Goal: Task Accomplishment & Management: Manage account settings

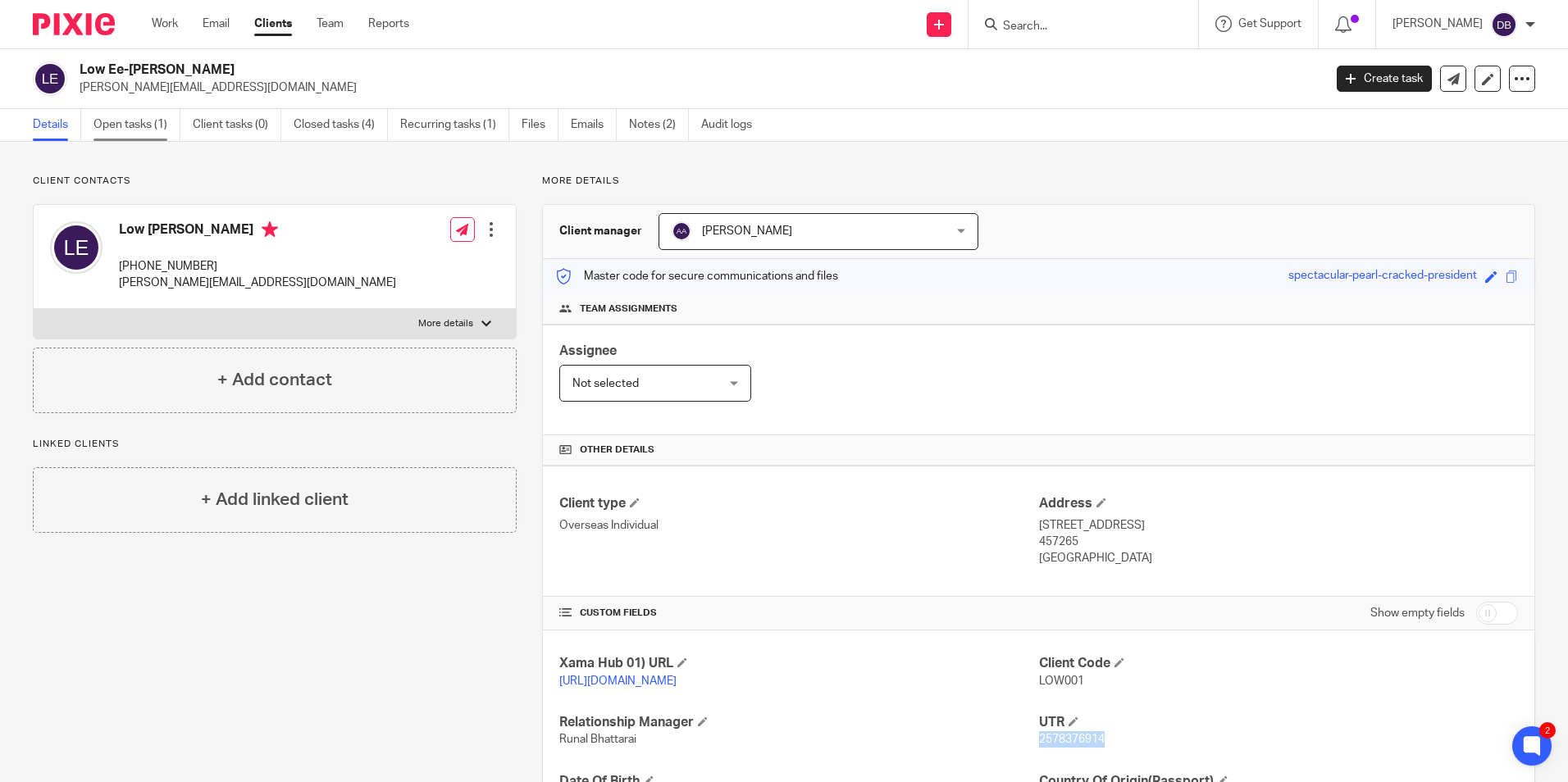
click at [124, 125] on link "Open tasks (1)" at bounding box center [136, 125] width 87 height 32
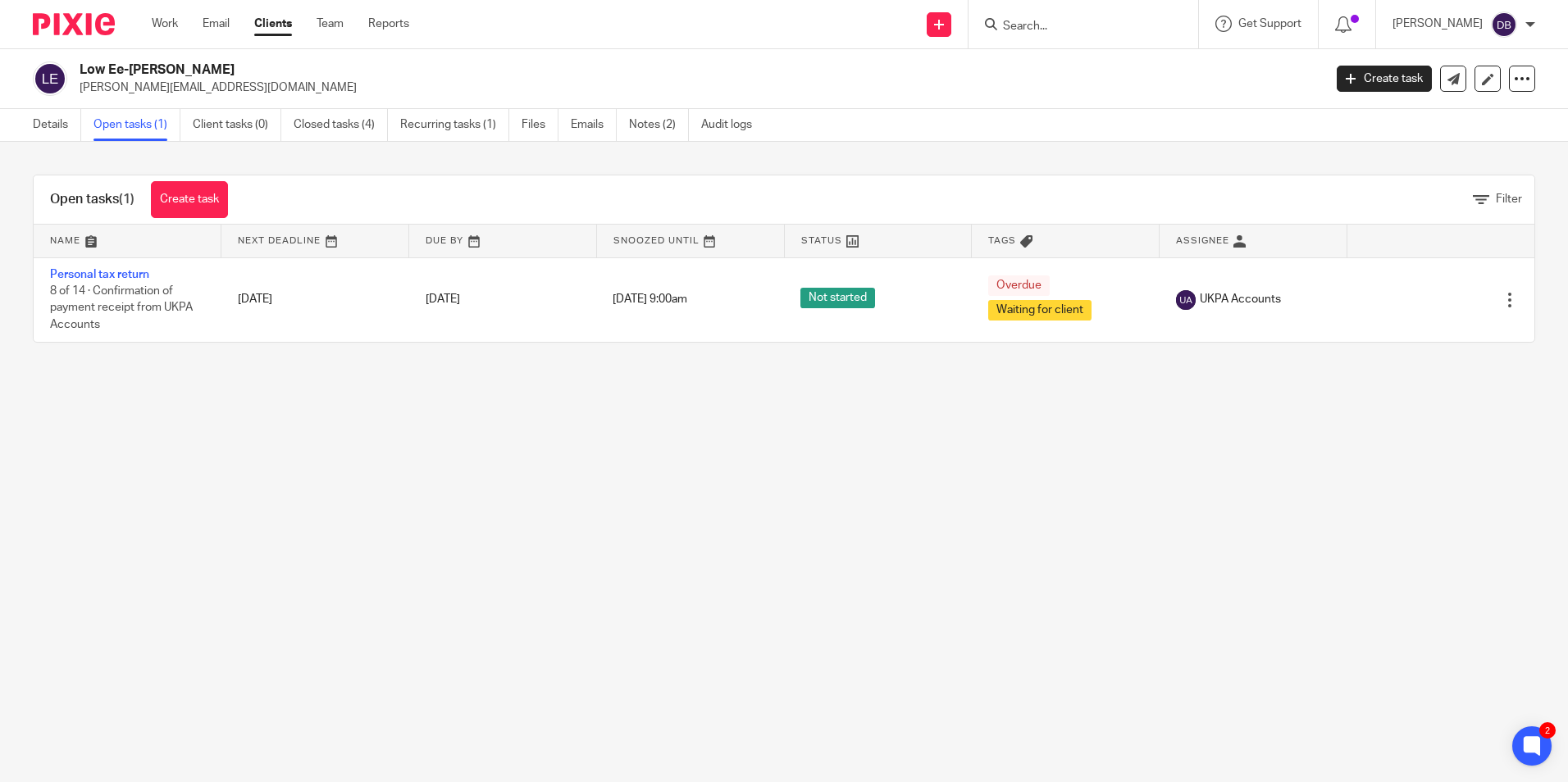
click at [1087, 32] on input "Search" at bounding box center [1075, 27] width 148 height 14
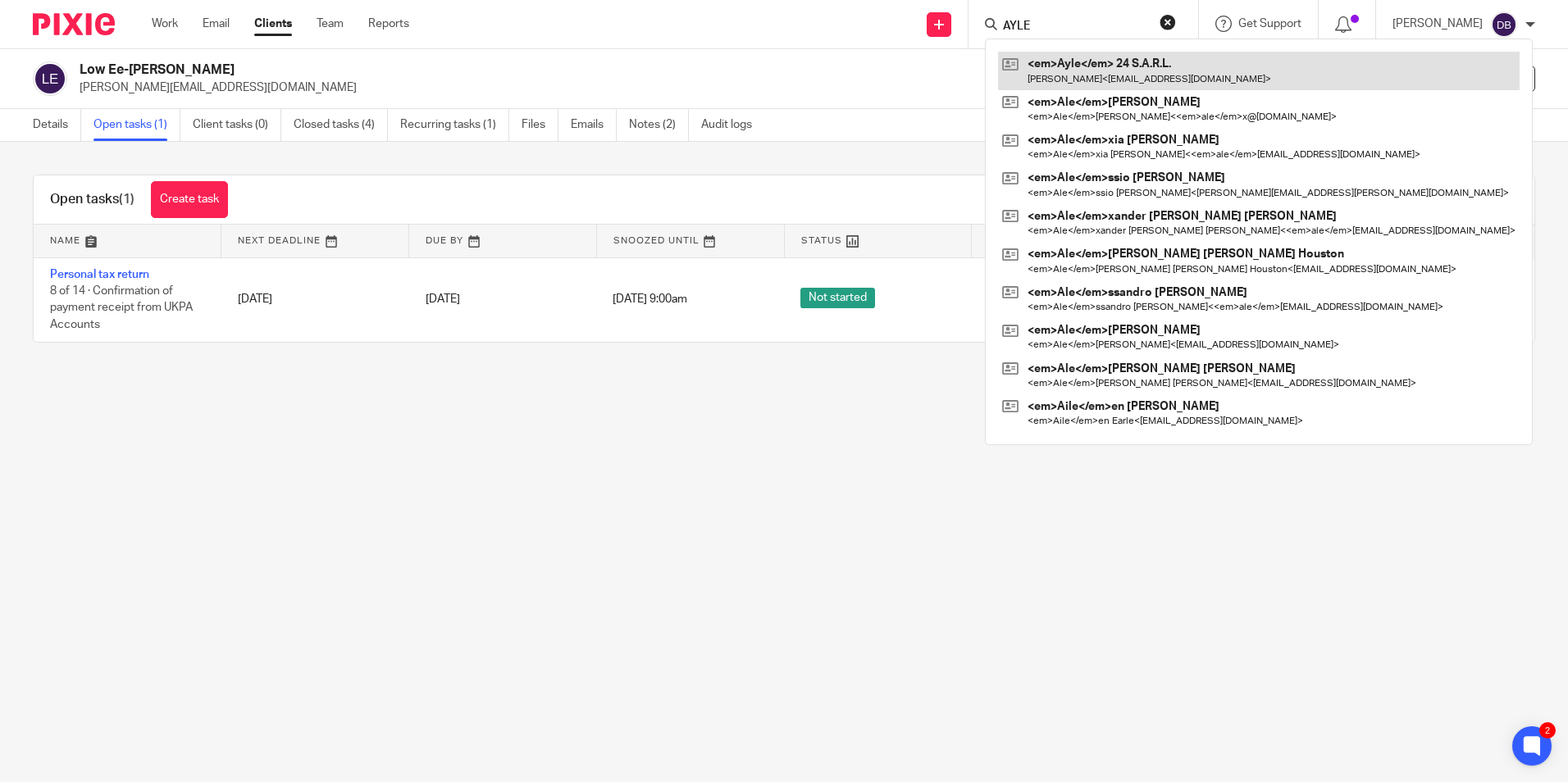
type input "AYLE"
click at [1086, 64] on link at bounding box center [1258, 71] width 522 height 38
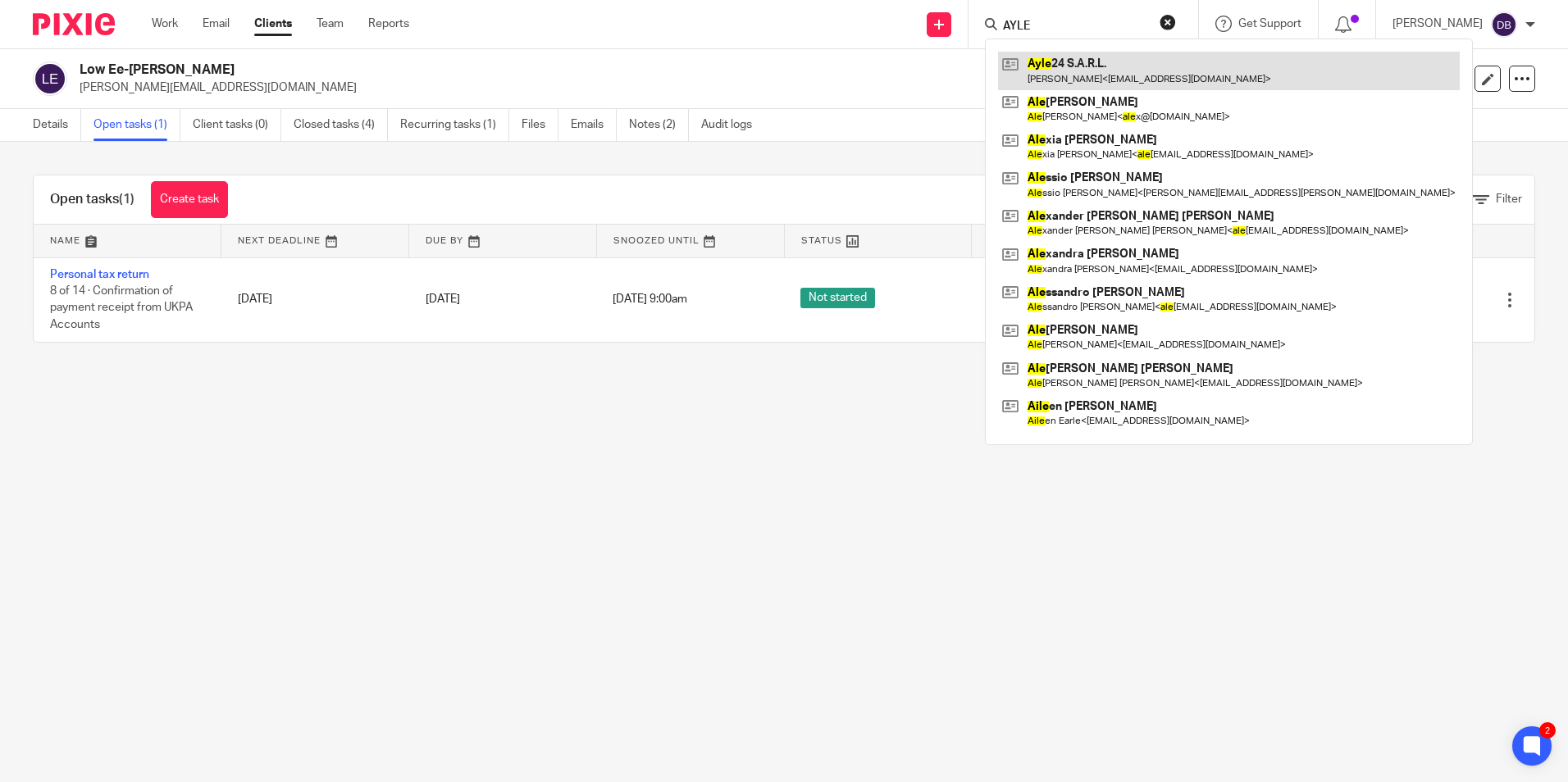
click at [1109, 71] on link at bounding box center [1228, 71] width 462 height 38
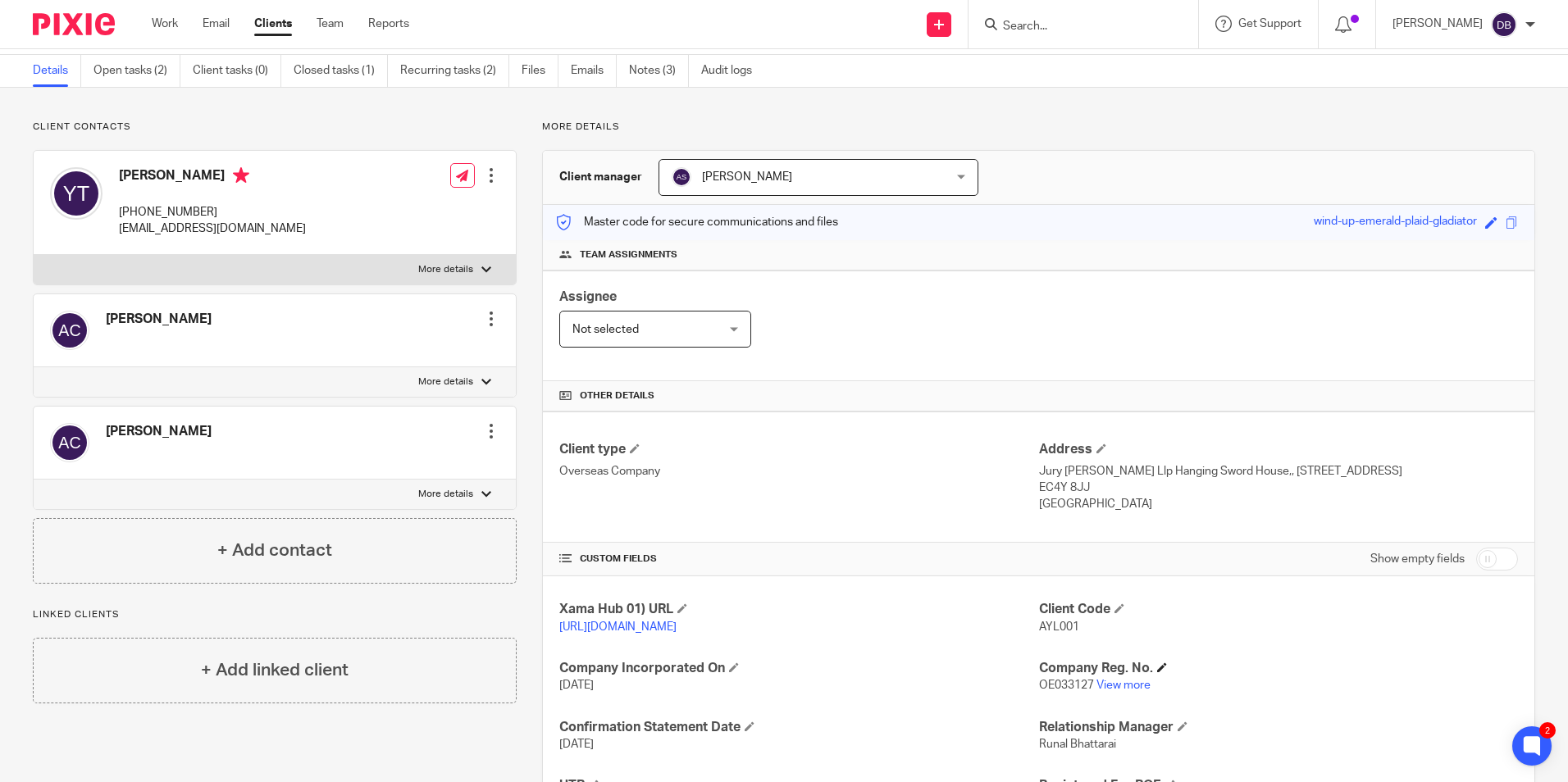
scroll to position [82, 0]
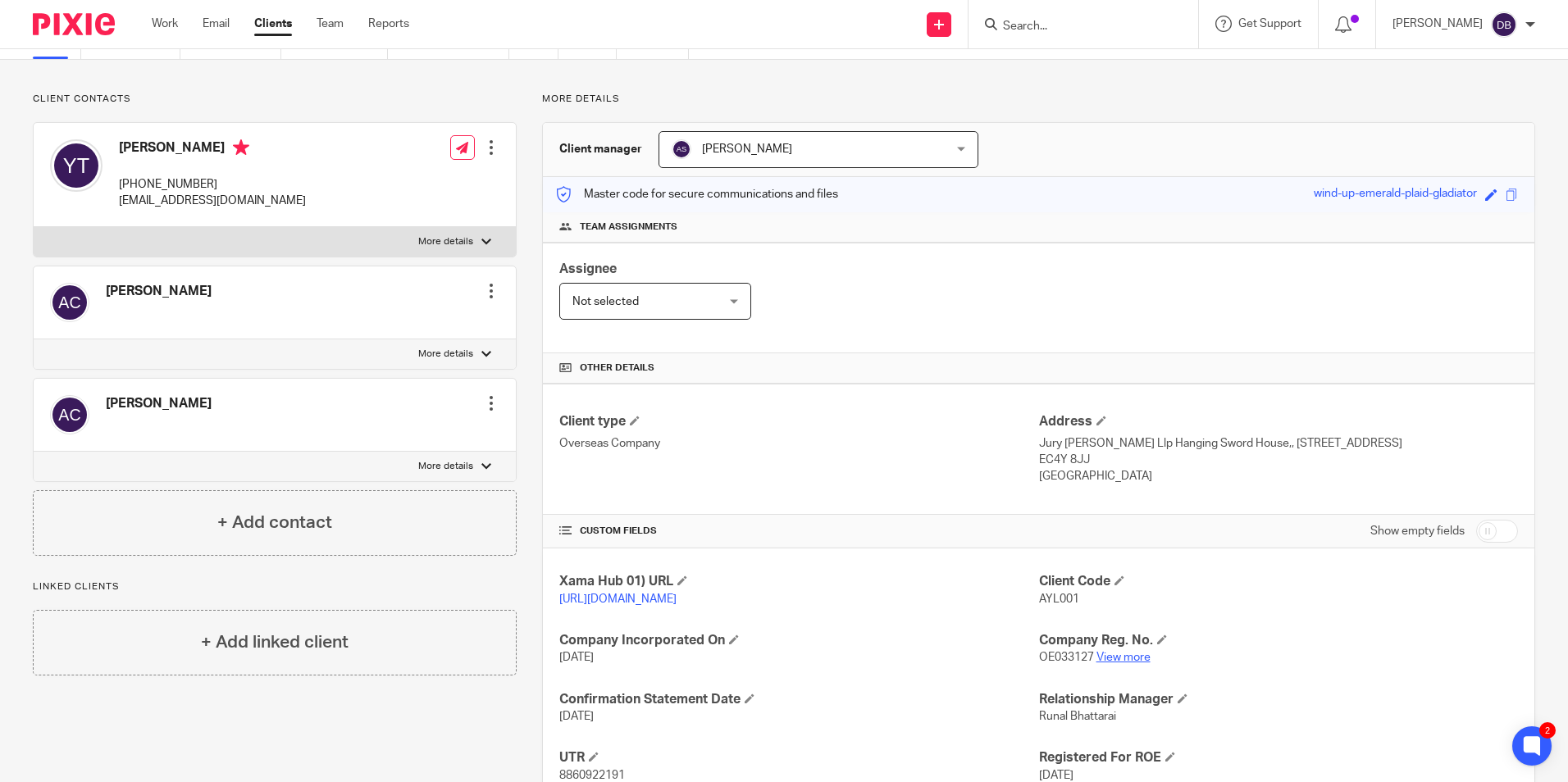
click at [1126, 663] on link "View more" at bounding box center [1123, 657] width 54 height 11
drag, startPoint x: 116, startPoint y: 184, endPoint x: 242, endPoint y: 178, distance: 126.1
click at [242, 178] on div "[PERSON_NAME] [PHONE_NUMBER] [EMAIL_ADDRESS][DOMAIN_NAME] Edit contact Create c…" at bounding box center [274, 175] width 482 height 104
copy p "[PHONE_NUMBER]"
click at [1052, 26] on input "Search" at bounding box center [1075, 27] width 148 height 14
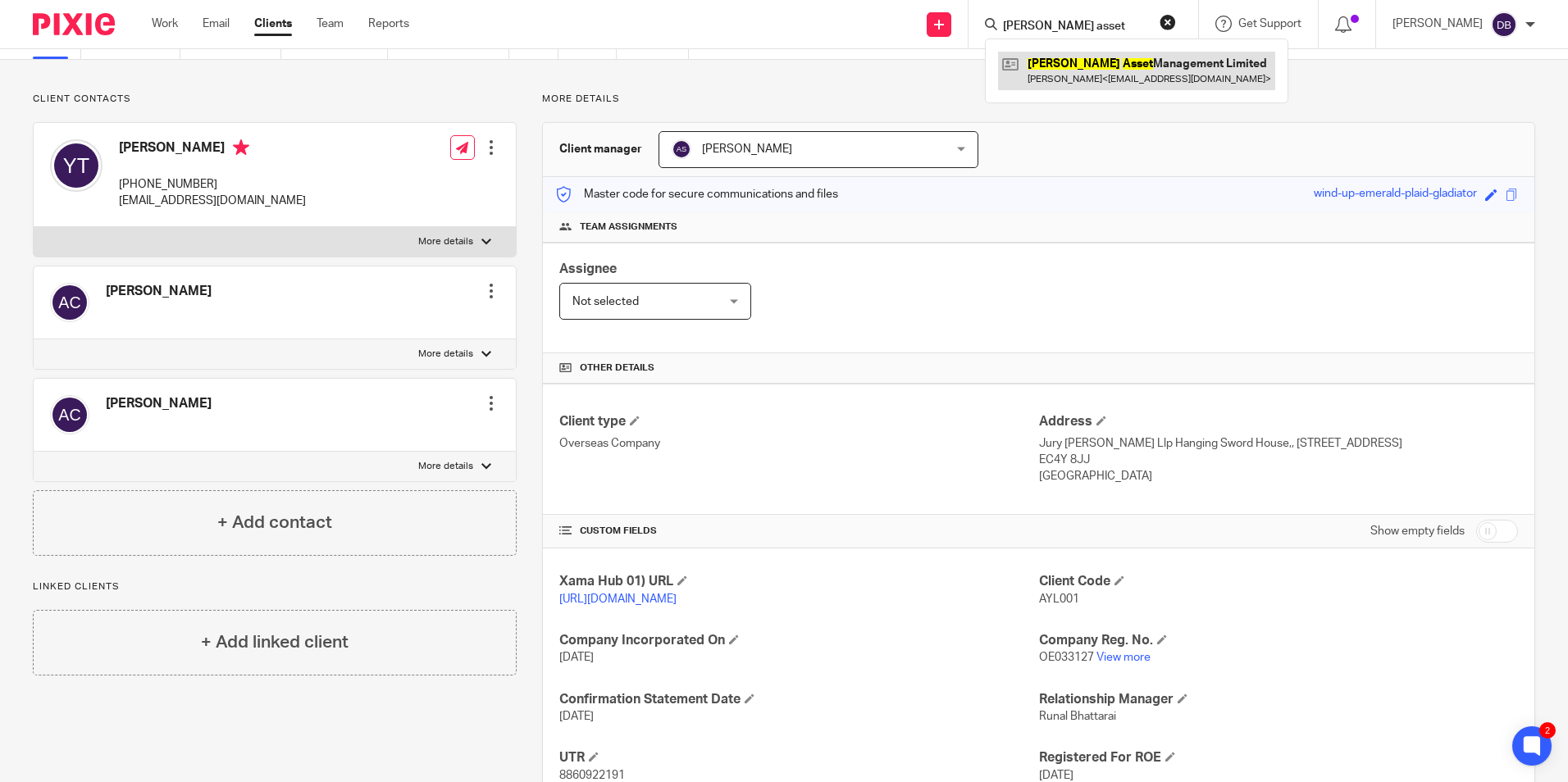
type input "elvia asset"
click at [1057, 82] on link at bounding box center [1136, 71] width 278 height 38
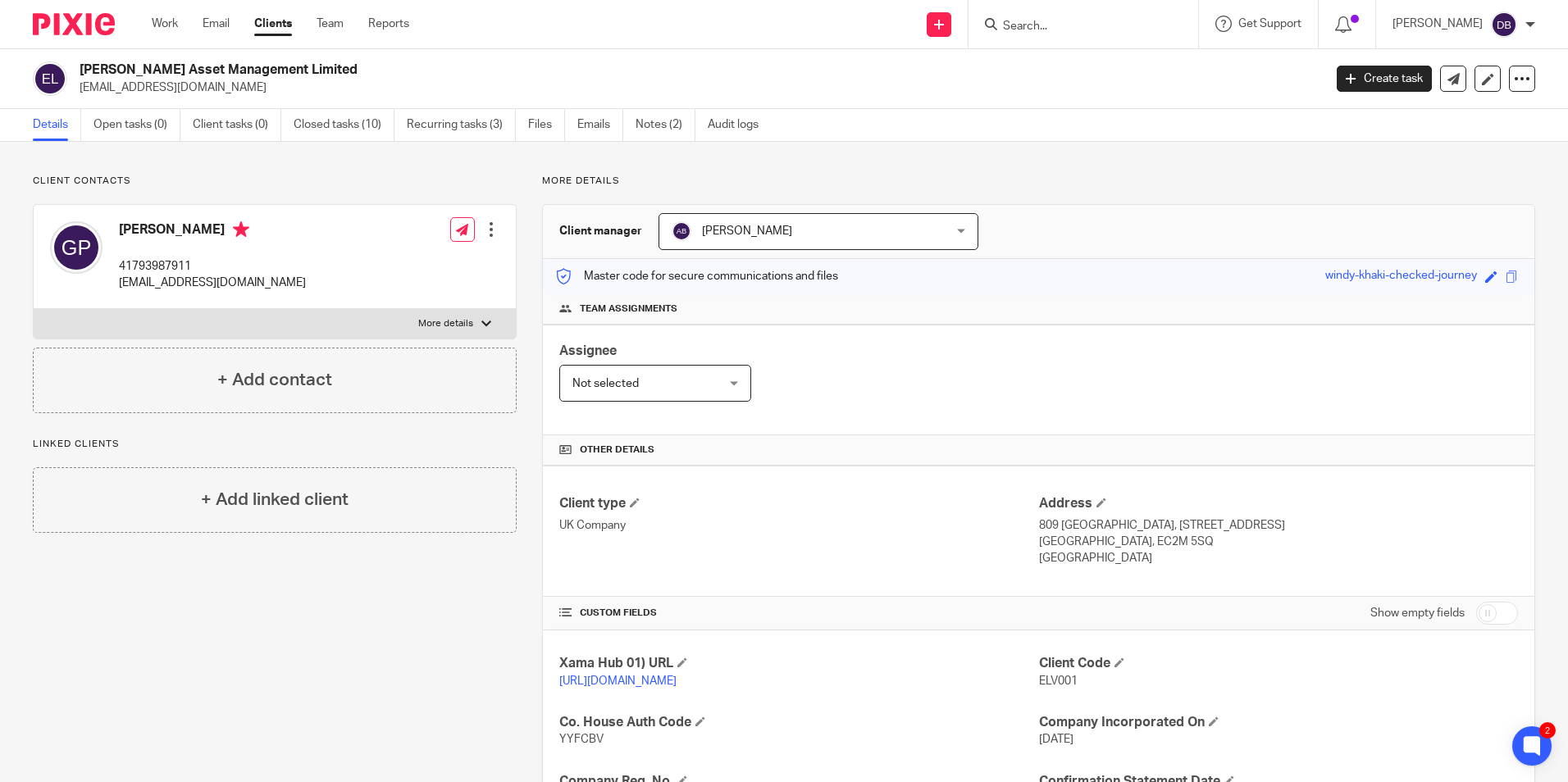
click at [1058, 27] on input "Search" at bounding box center [1075, 27] width 148 height 14
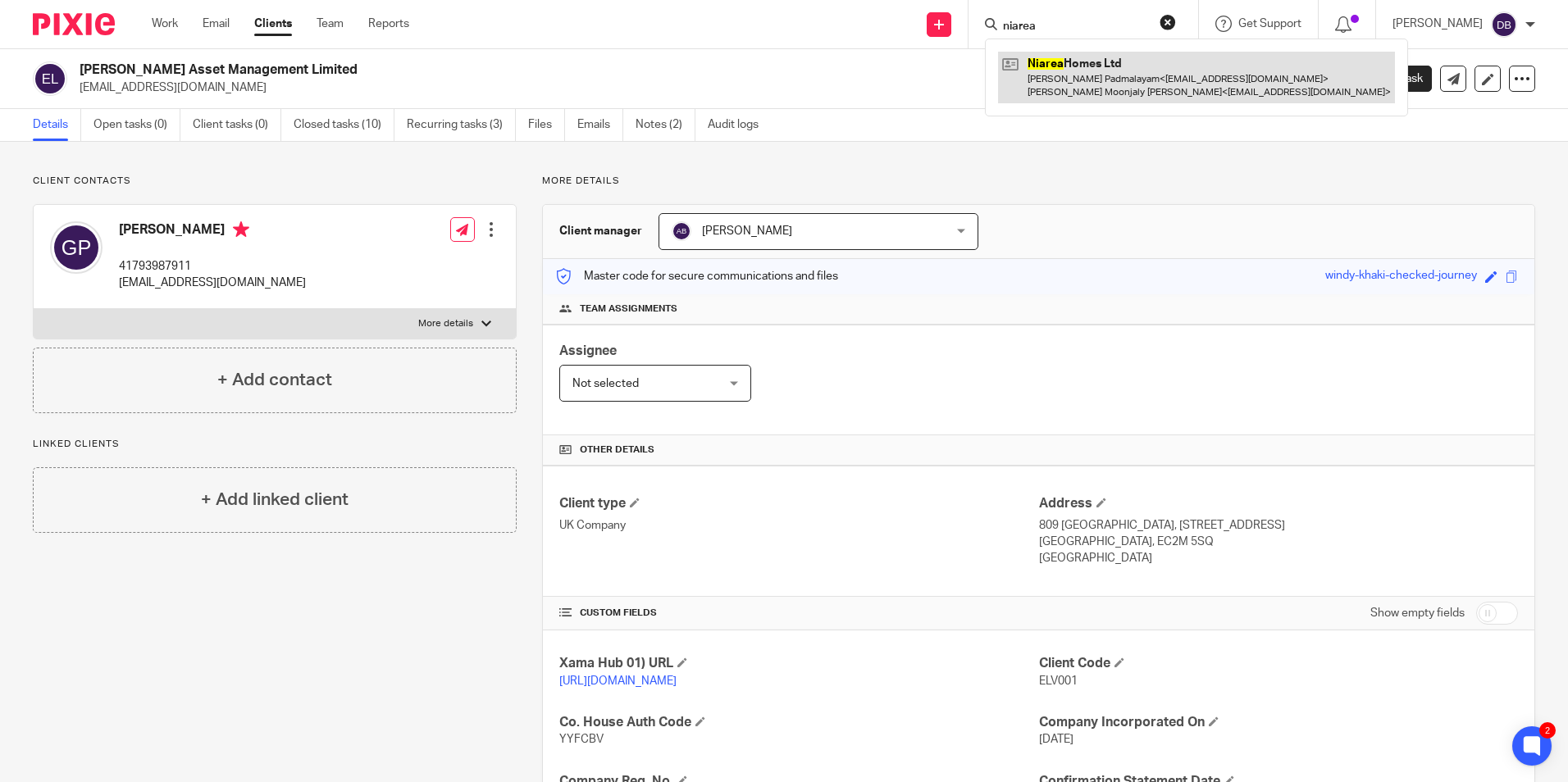
type input "niarea"
click at [1088, 79] on link at bounding box center [1196, 76] width 397 height 51
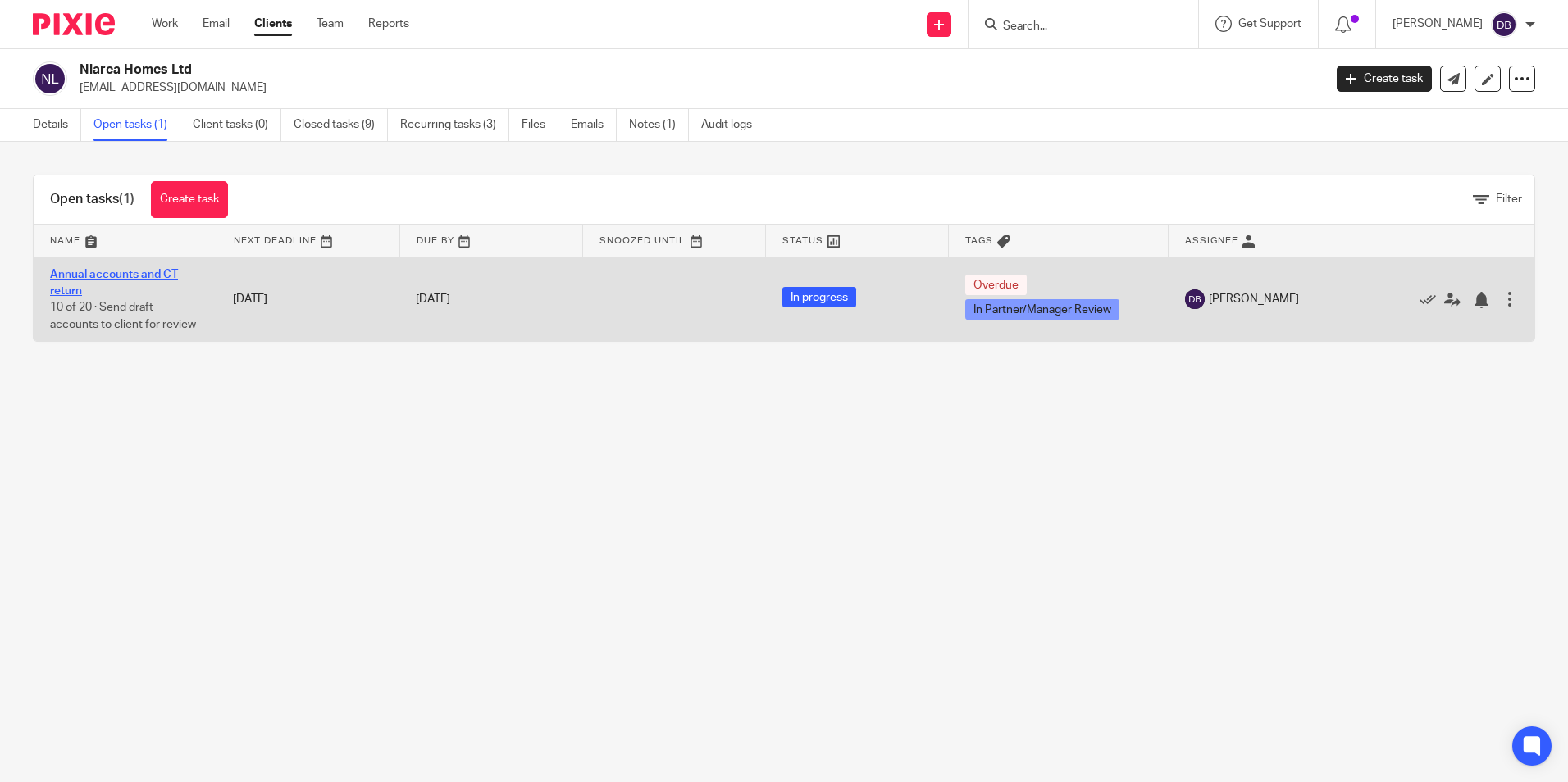
click at [111, 272] on link "Annual accounts and CT return" at bounding box center [113, 282] width 128 height 28
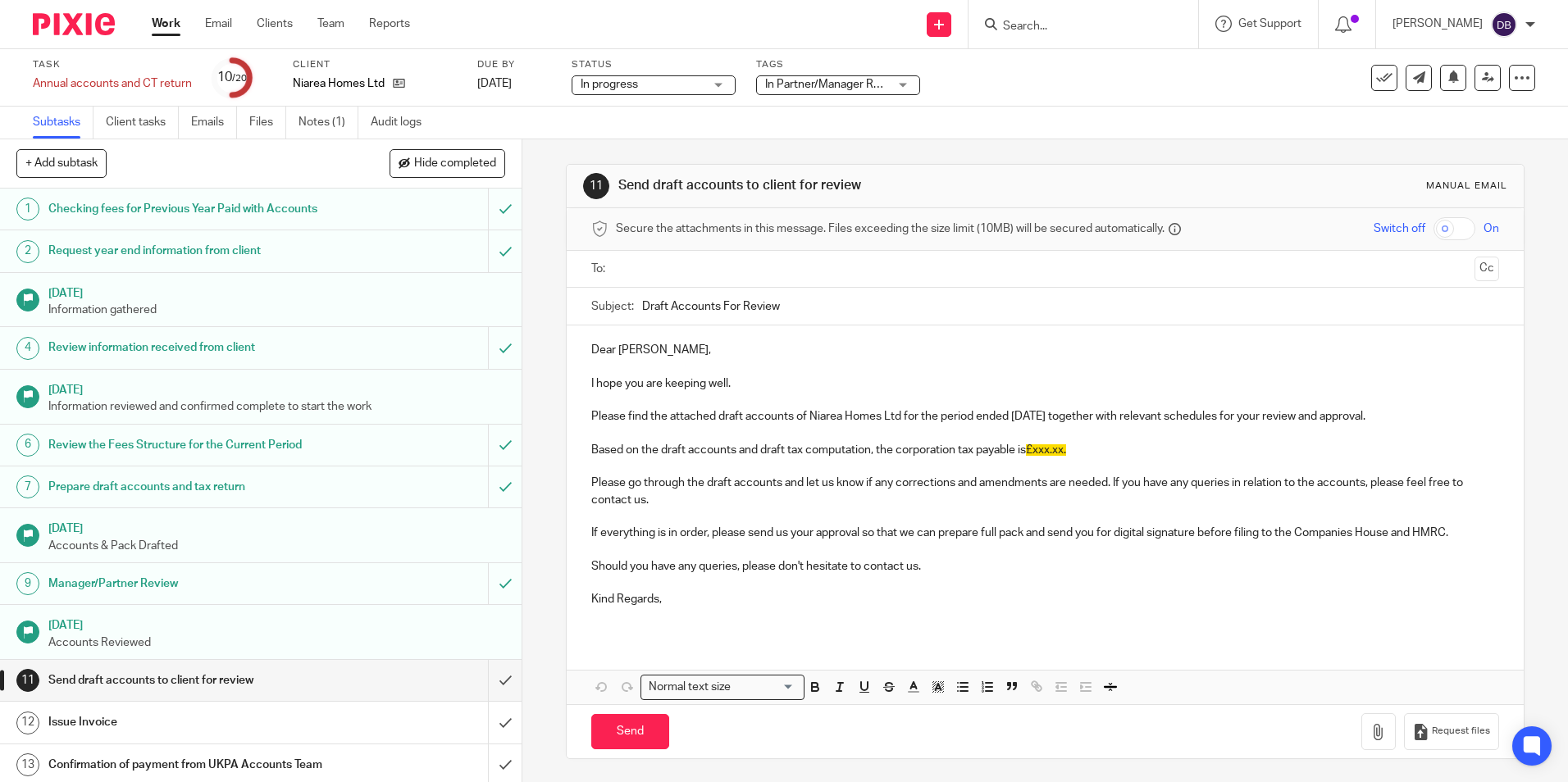
click at [828, 77] on span "In Partner/Manager Review" at bounding box center [826, 85] width 123 height 17
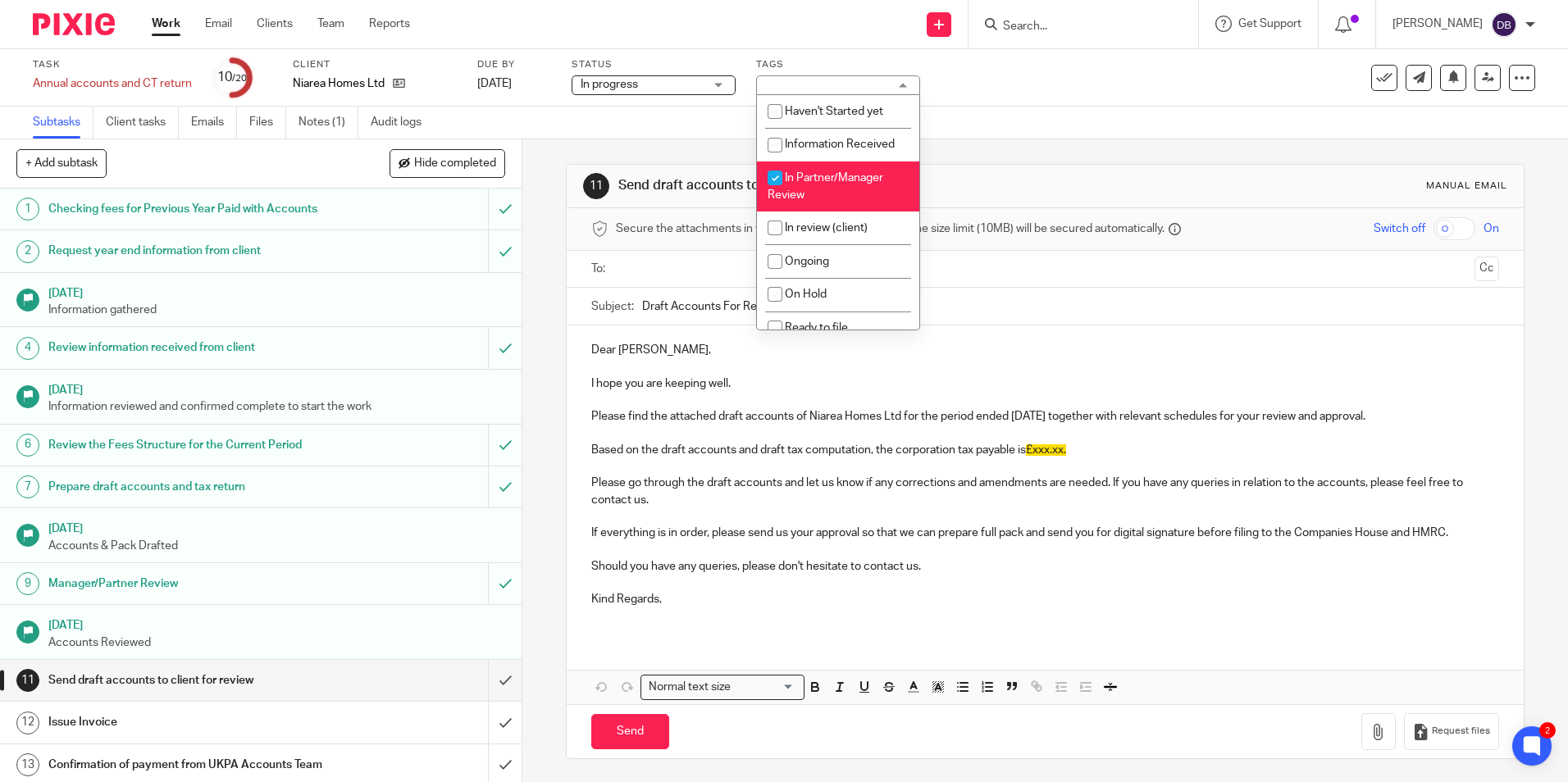
click at [787, 182] on input "checkbox" at bounding box center [774, 177] width 31 height 31
checkbox input "false"
click at [998, 156] on div "11 Send draft accounts to client for review Manual email Secure the attachments…" at bounding box center [1044, 462] width 958 height 645
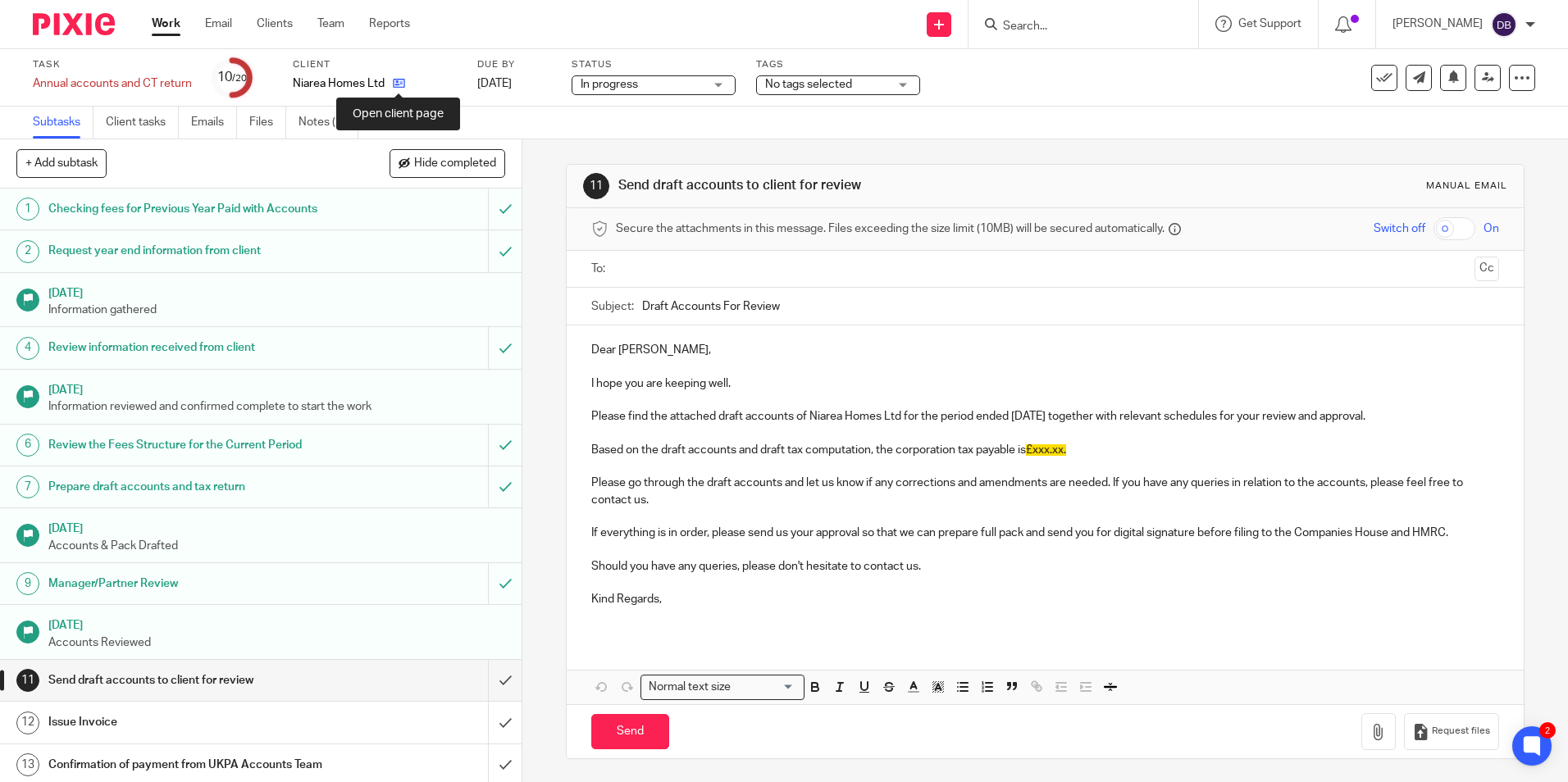
click at [396, 89] on icon at bounding box center [399, 83] width 12 height 12
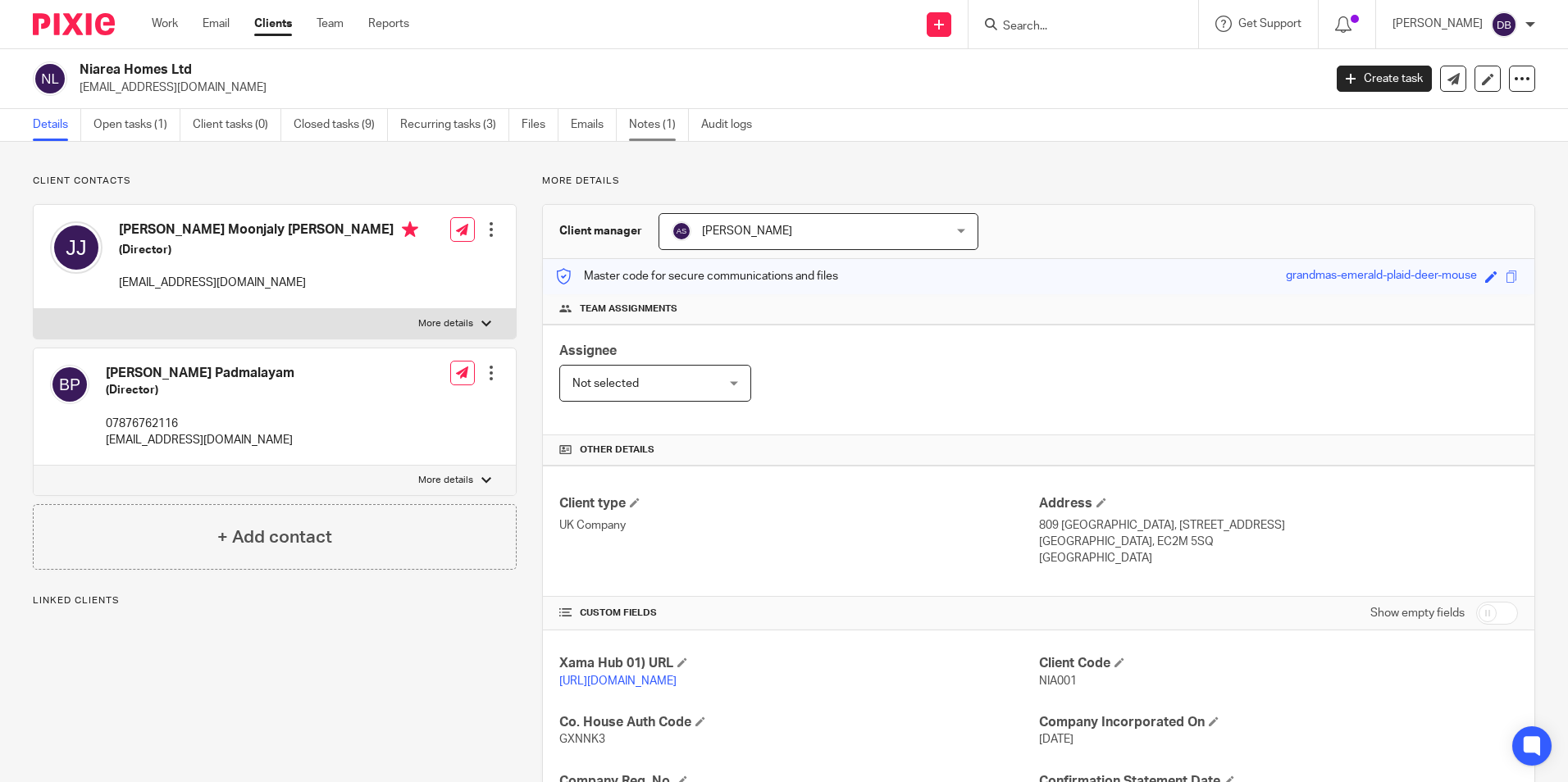
click at [655, 126] on link "Notes (1)" at bounding box center [658, 125] width 60 height 32
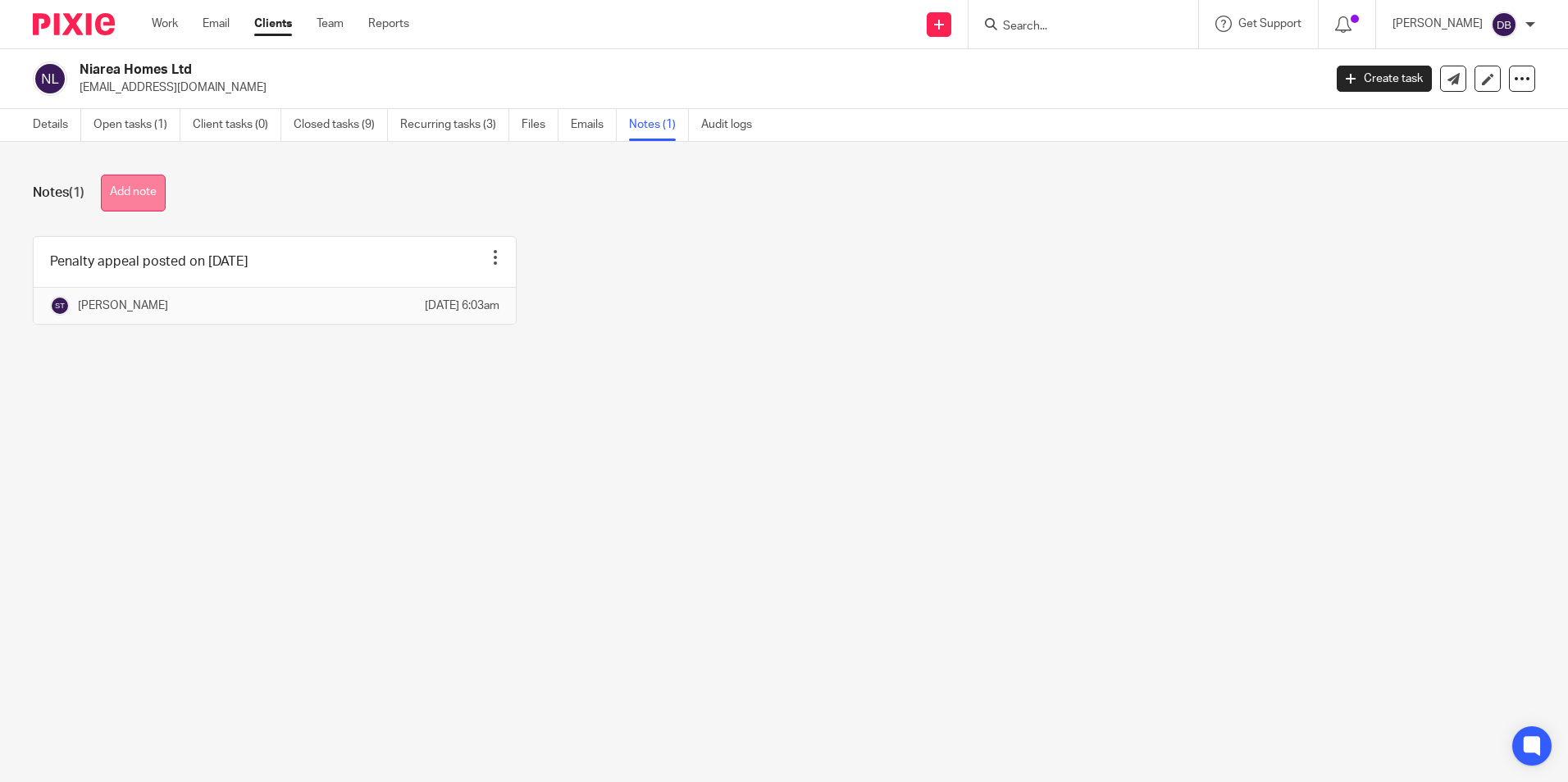
click at [149, 196] on button "Add note" at bounding box center [134, 193] width 65 height 37
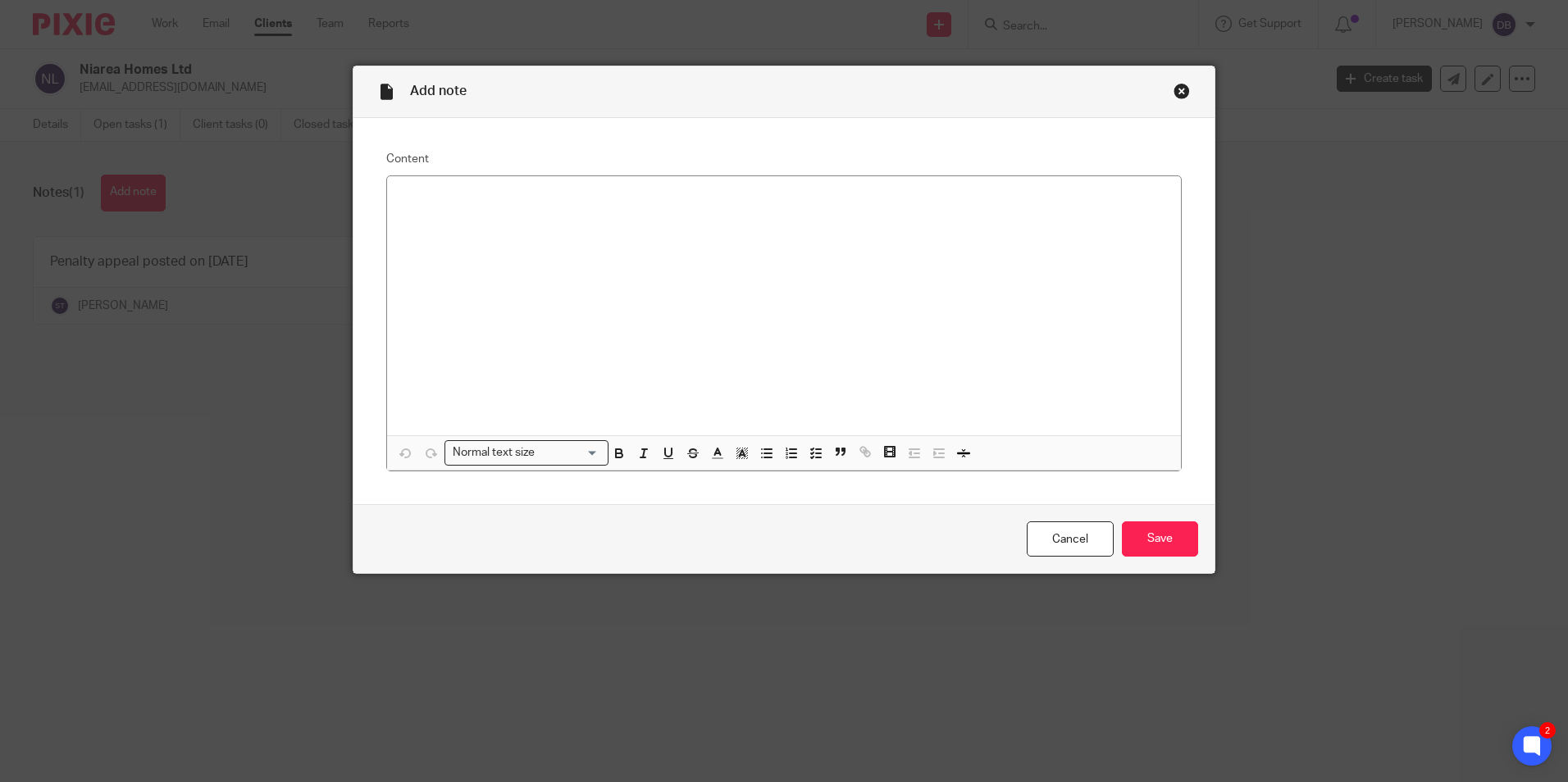
click at [411, 196] on p at bounding box center [783, 197] width 768 height 16
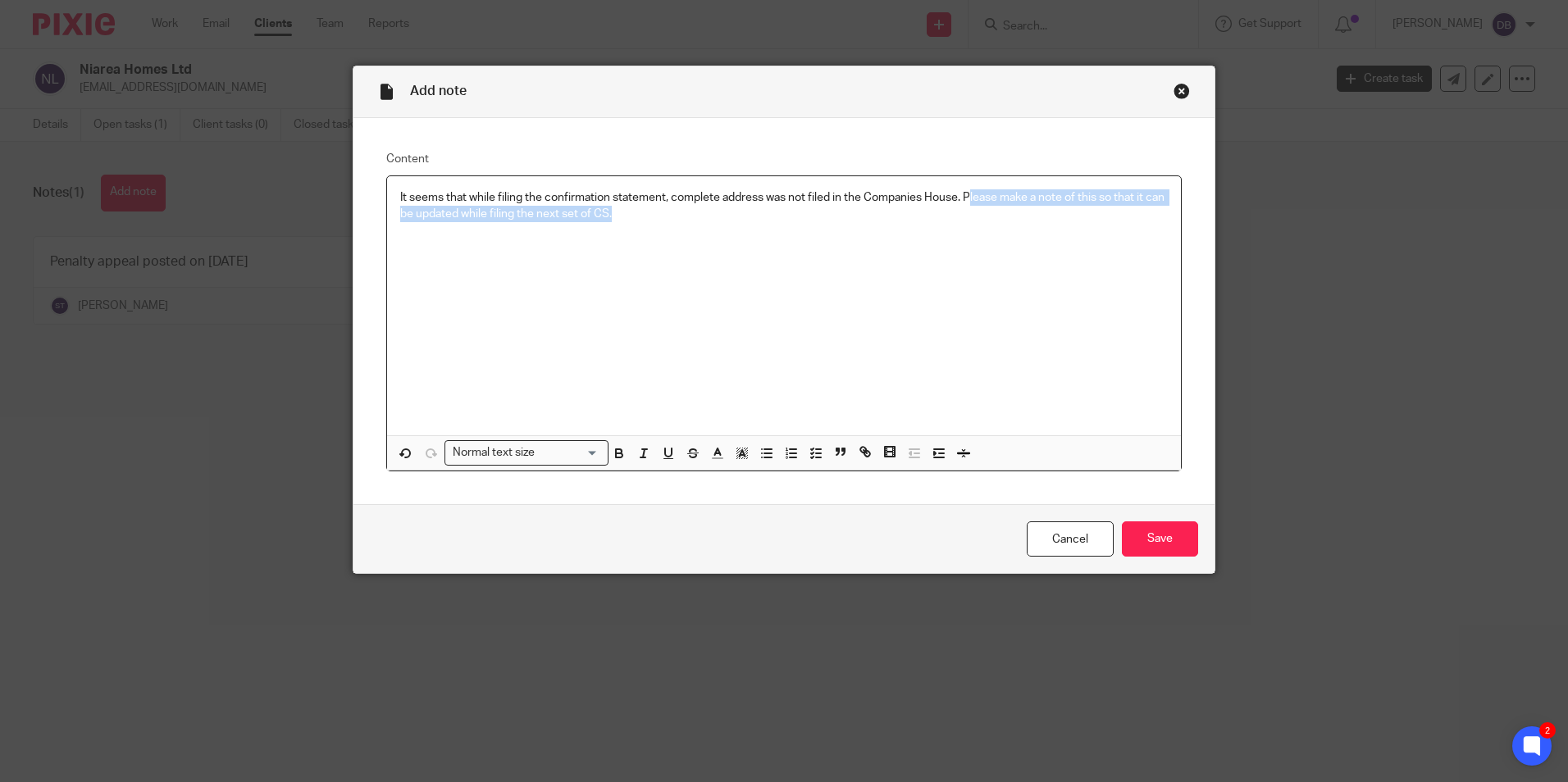
drag, startPoint x: 966, startPoint y: 196, endPoint x: 1032, endPoint y: 212, distance: 67.9
click at [1032, 212] on p "It seems that while filing the confirmation statement, complete address was not…" at bounding box center [783, 206] width 768 height 33
click at [1001, 198] on p "It seems that while filing the confirmation statement, complete address was not…" at bounding box center [783, 206] width 768 height 33
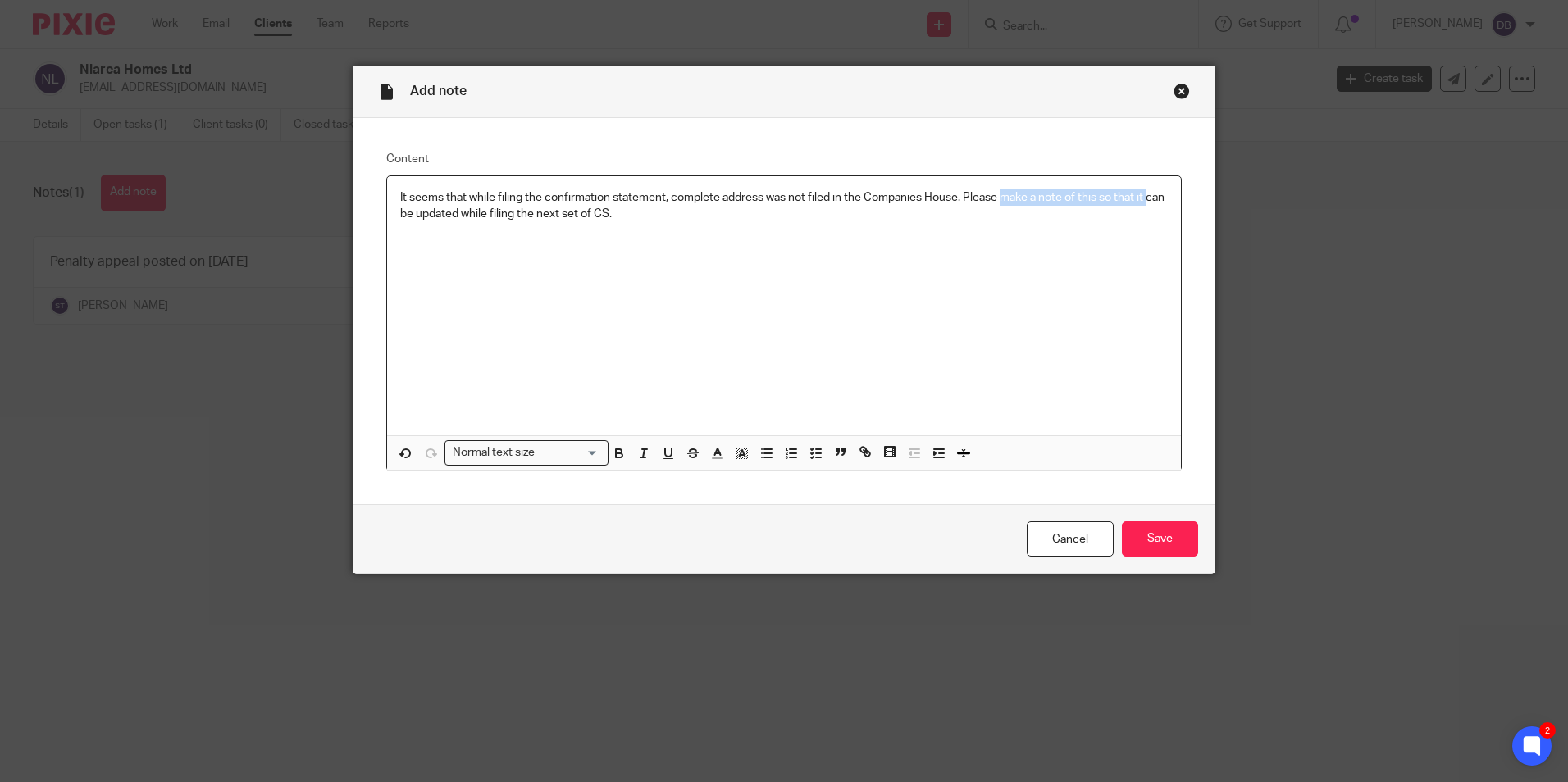
drag, startPoint x: 999, startPoint y: 199, endPoint x: 1178, endPoint y: 201, distance: 179.0
click at [1178, 201] on div "Content It seems that while filing the confirmation statement, complete address…" at bounding box center [783, 312] width 861 height 387
drag, startPoint x: 1031, startPoint y: 198, endPoint x: 997, endPoint y: 199, distance: 34.0
click at [997, 199] on p "It seems that while filing the confirmation statement, complete address was not…" at bounding box center [783, 206] width 768 height 33
click at [1038, 196] on p "It seems that while filing the confirmation statement, complete address was not…" at bounding box center [783, 206] width 768 height 33
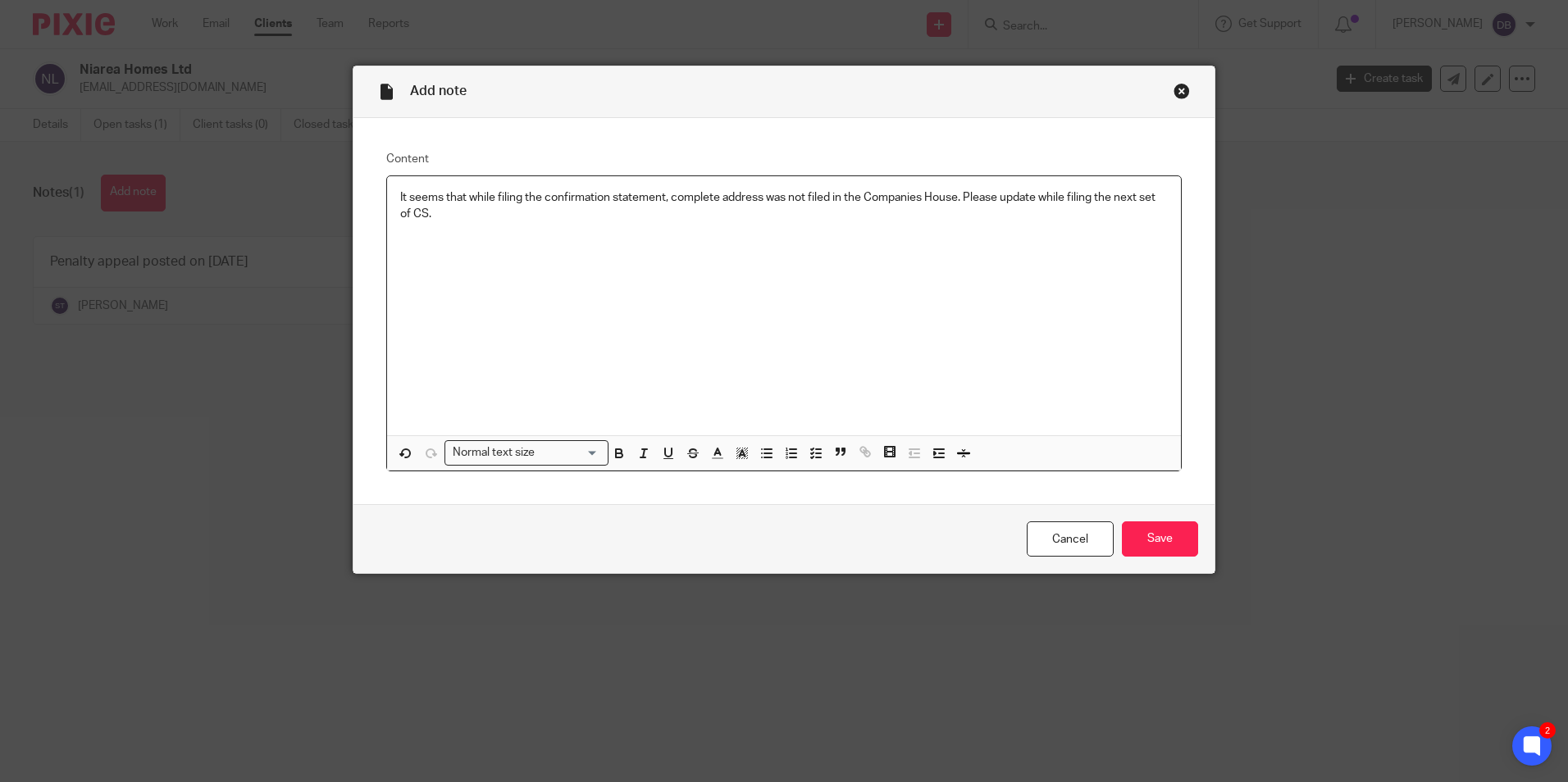
click at [1060, 271] on div "It seems that while filing the confirmation statement, complete address was not…" at bounding box center [784, 306] width 794 height 259
click at [1153, 538] on input "Save" at bounding box center [1160, 539] width 76 height 35
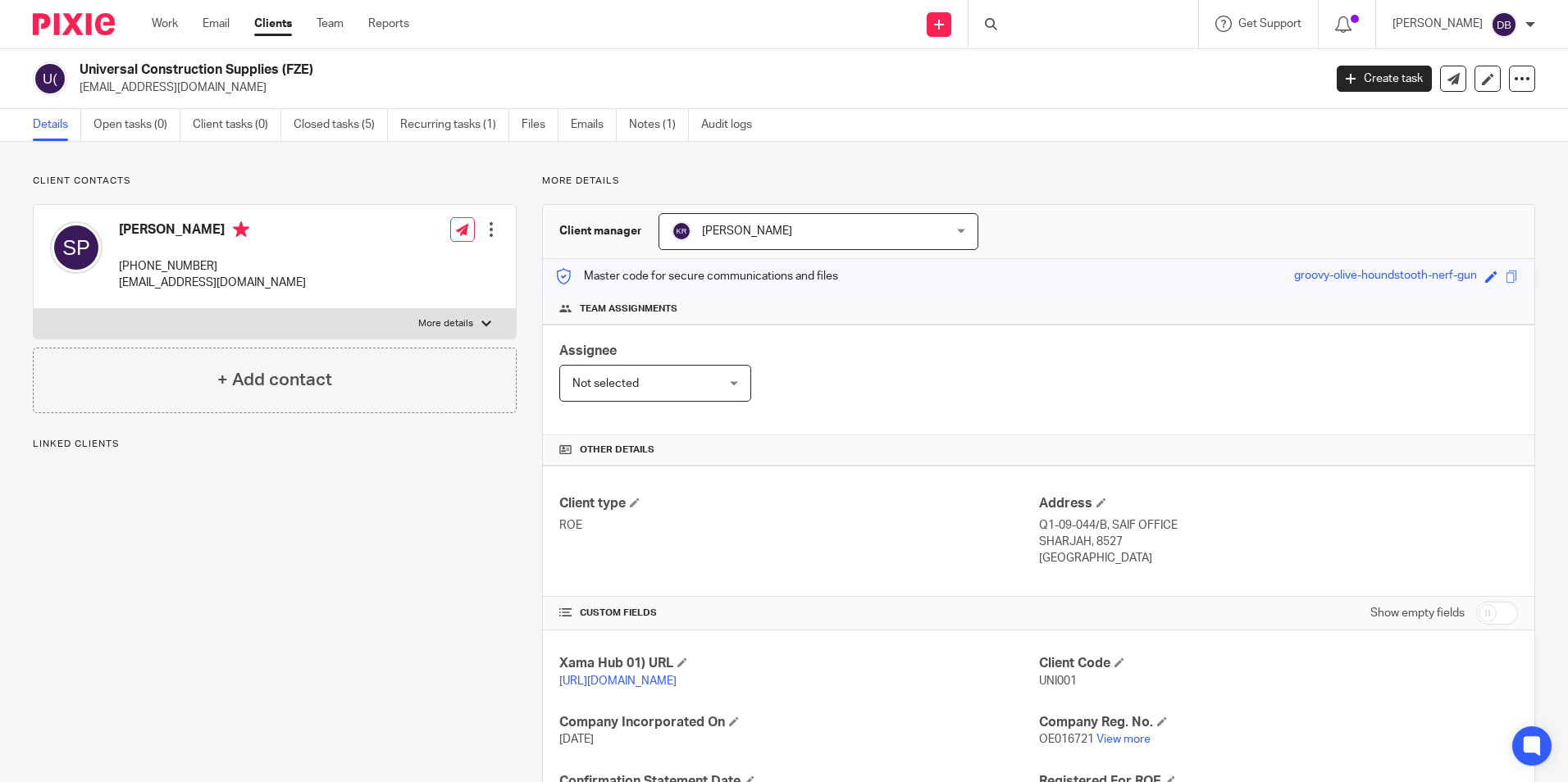
click at [1054, 31] on div at bounding box center [1083, 24] width 230 height 49
click at [1030, 28] on div at bounding box center [1083, 24] width 230 height 49
click at [997, 22] on icon at bounding box center [990, 24] width 12 height 12
click at [1028, 22] on input "Search" at bounding box center [1075, 27] width 148 height 14
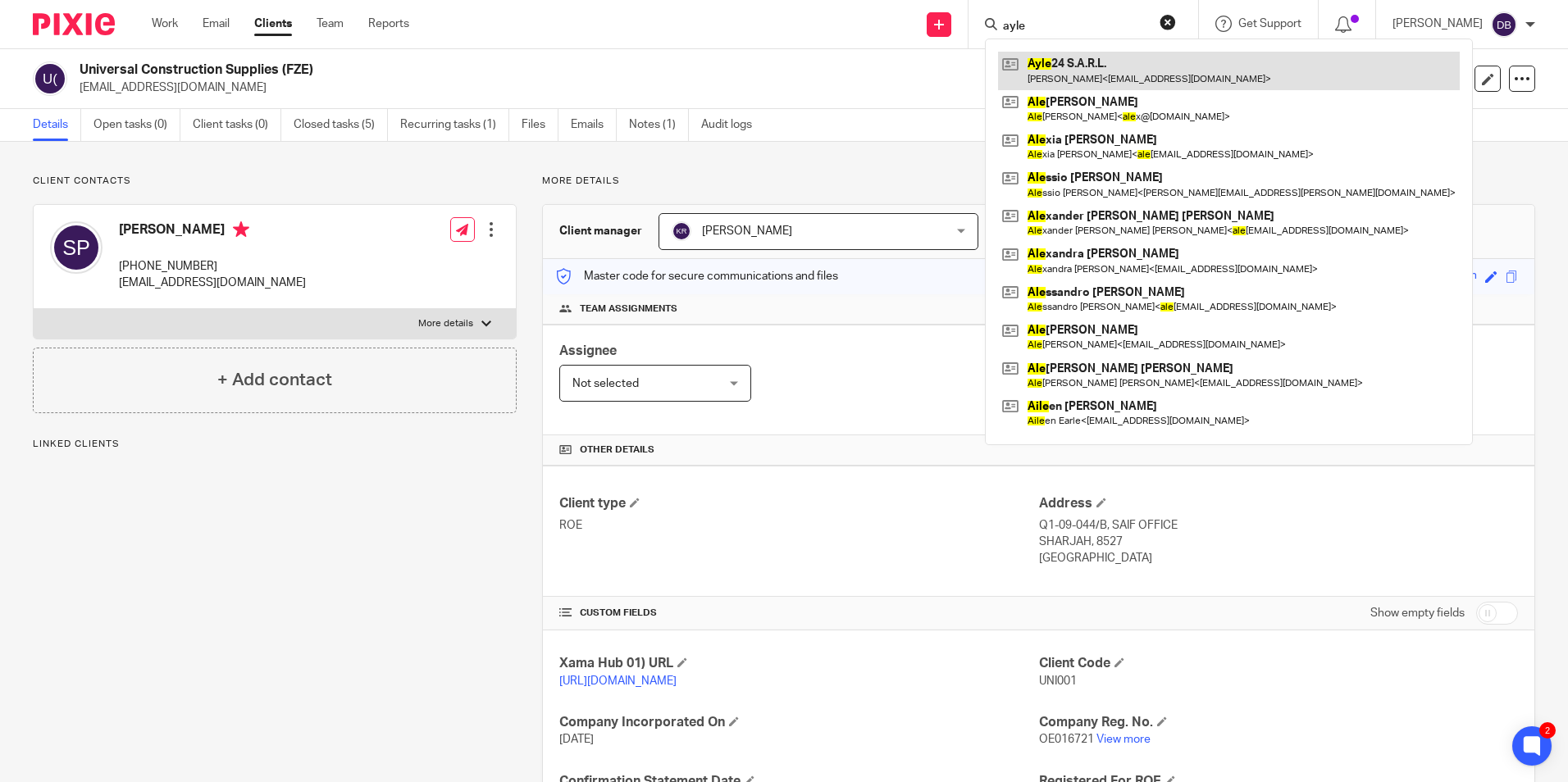
type input "ayle"
click at [1095, 79] on link at bounding box center [1228, 71] width 462 height 38
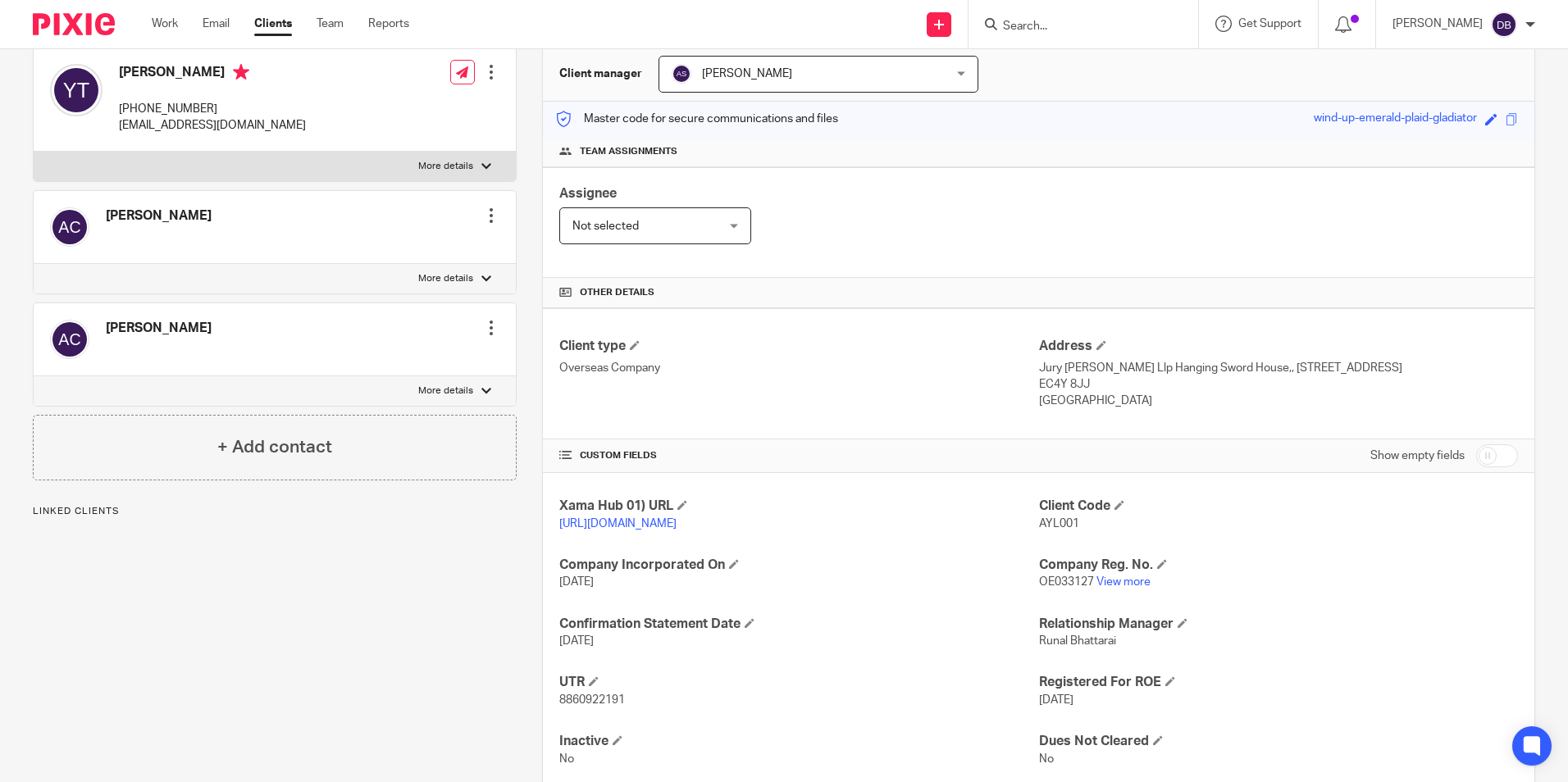
scroll to position [164, 0]
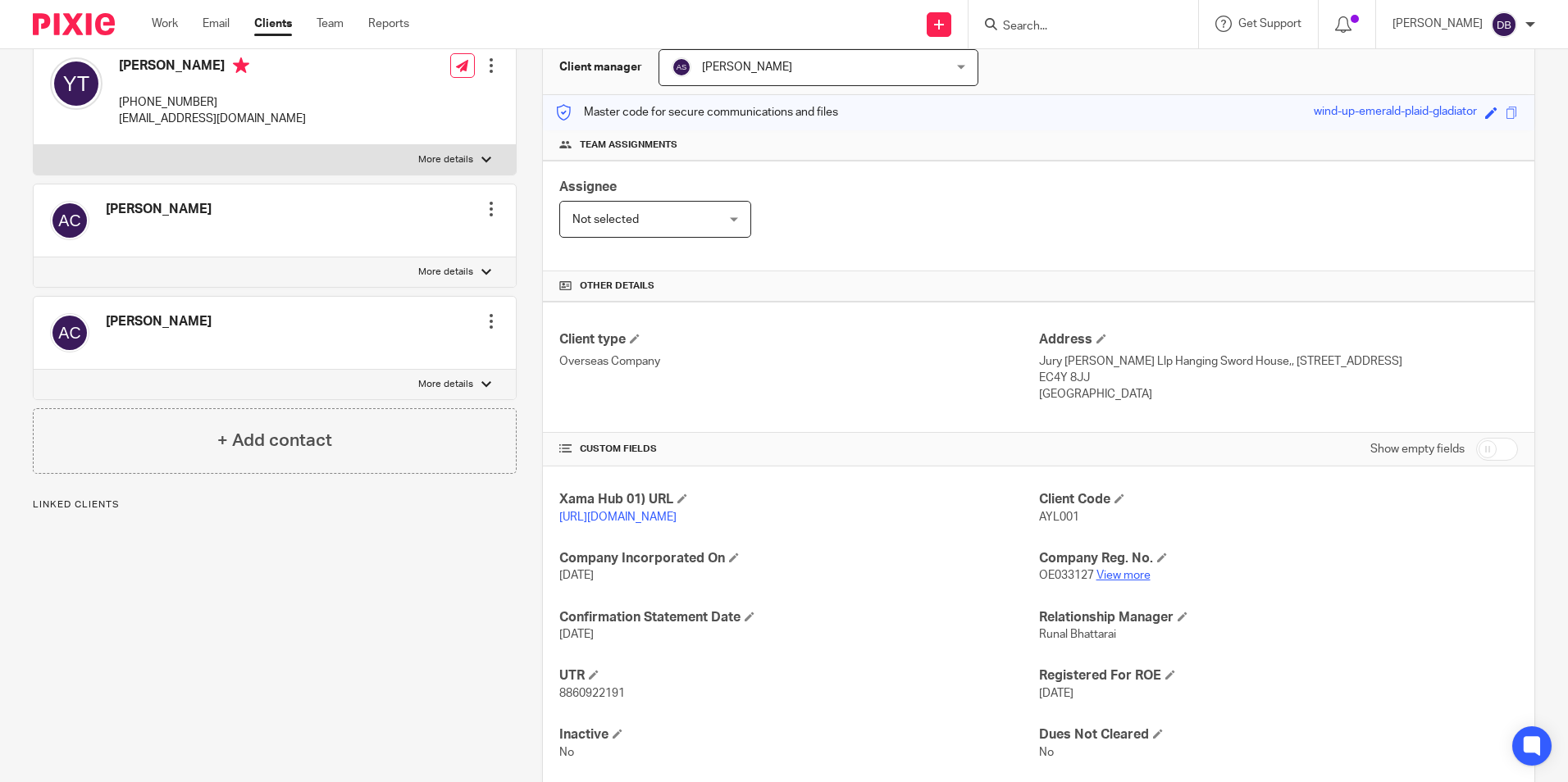
click at [1132, 581] on link "View more" at bounding box center [1123, 575] width 54 height 11
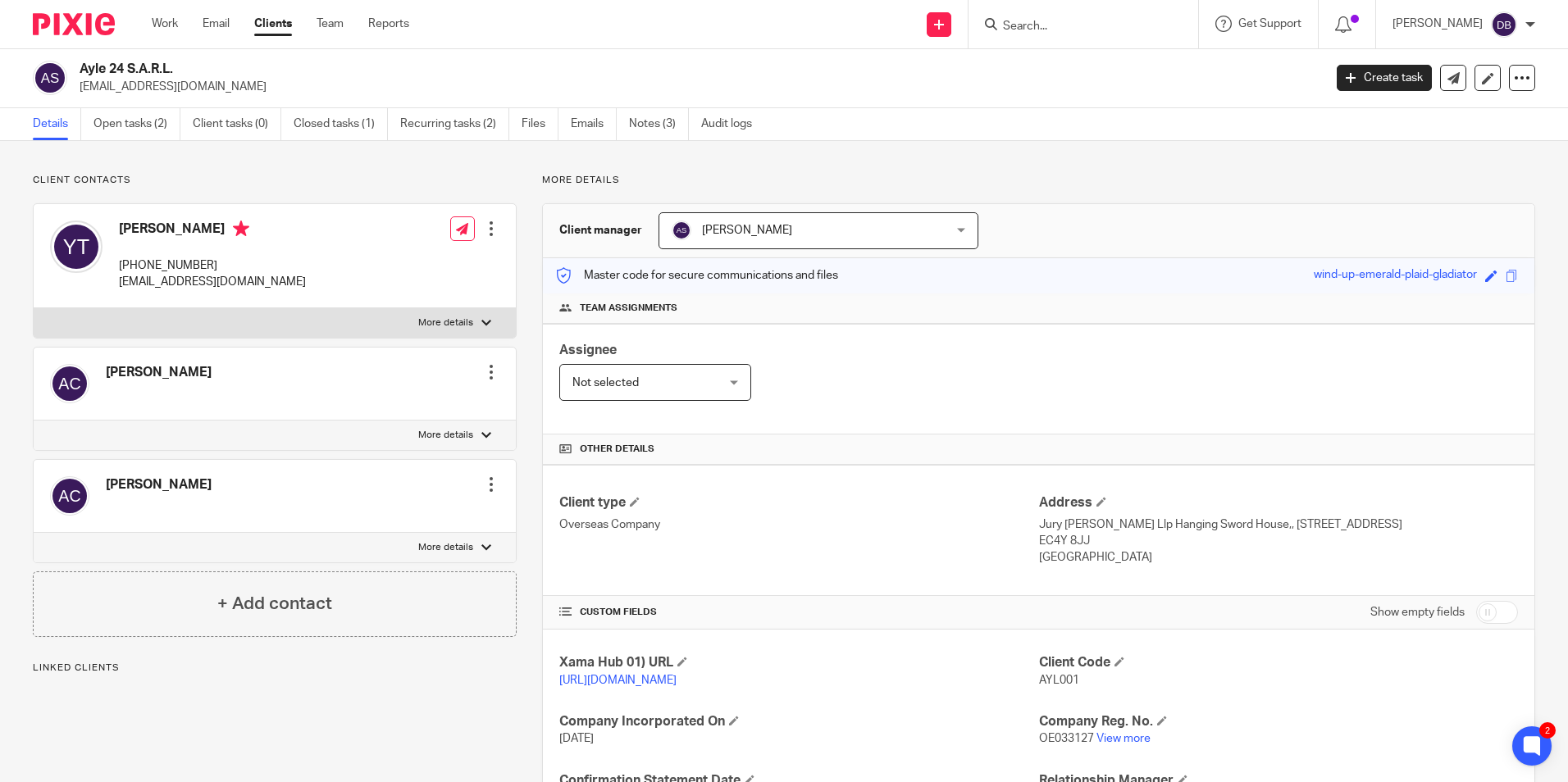
scroll to position [0, 0]
click at [113, 129] on link "Open tasks (2)" at bounding box center [136, 125] width 87 height 32
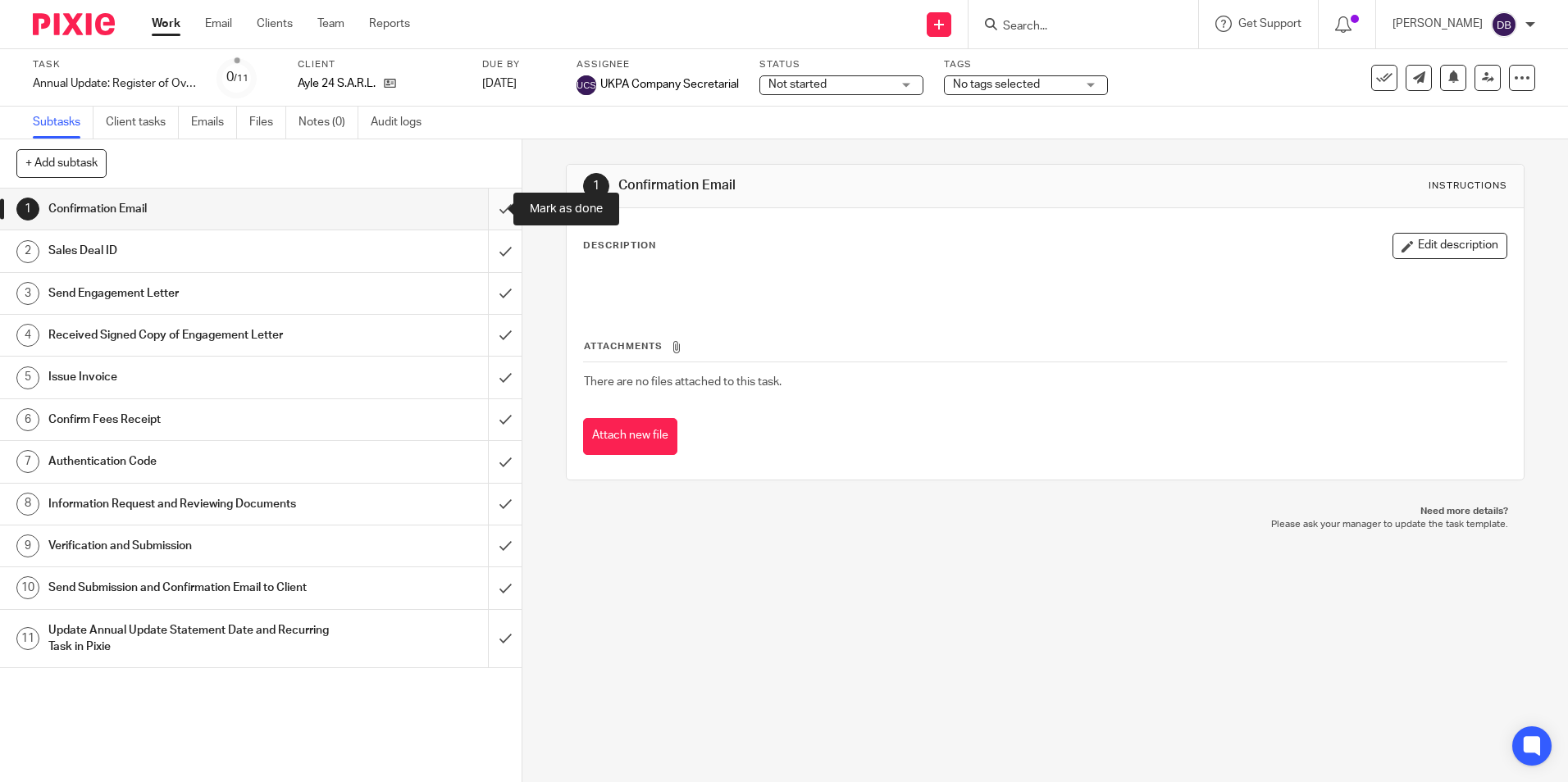
click at [482, 207] on input "submit" at bounding box center [260, 209] width 522 height 41
